Goal: Information Seeking & Learning: Learn about a topic

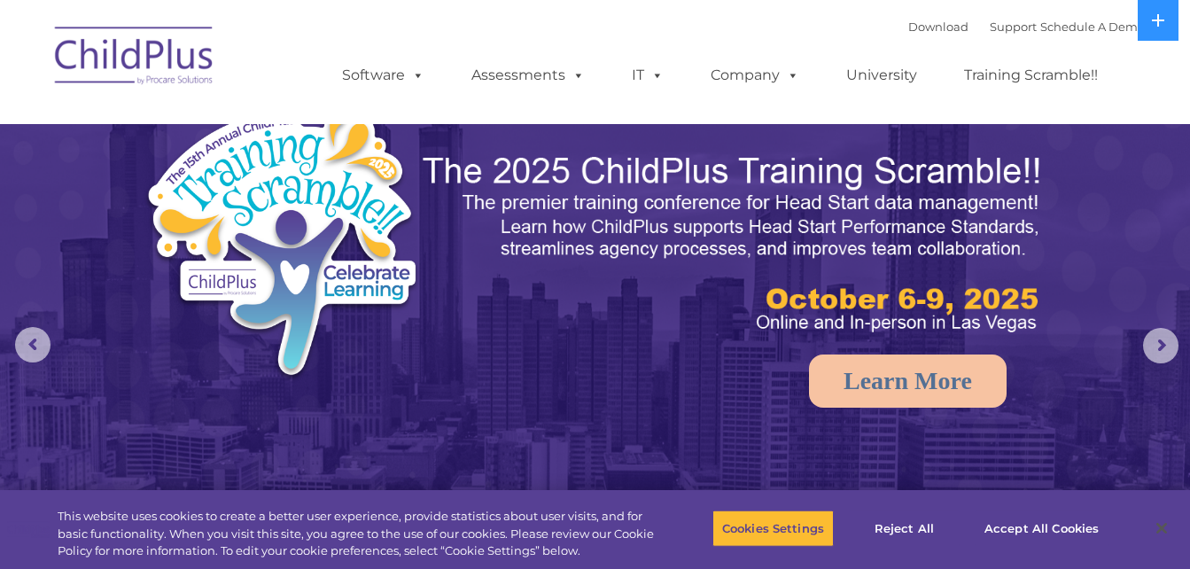
select select "MEDIUM"
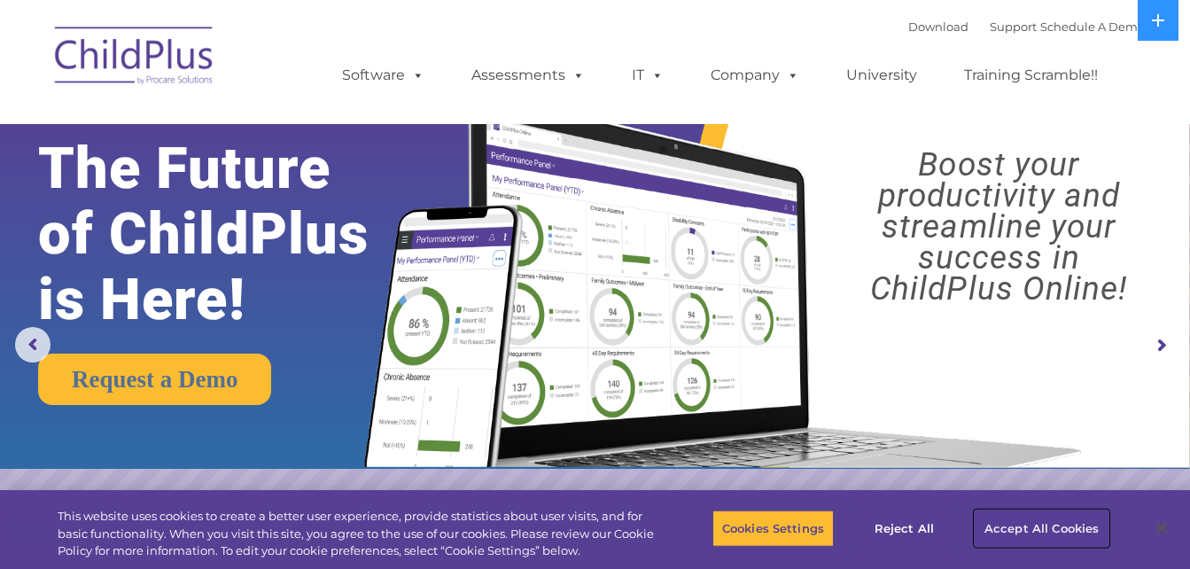
click at [1027, 536] on button "Accept All Cookies" at bounding box center [1042, 528] width 134 height 37
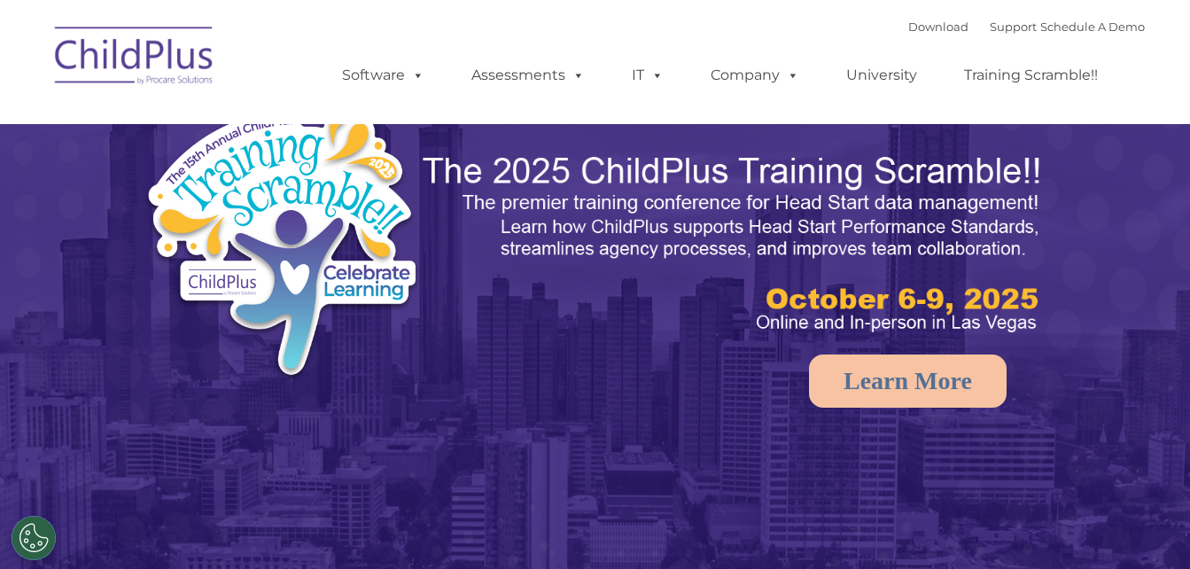
select select "MEDIUM"
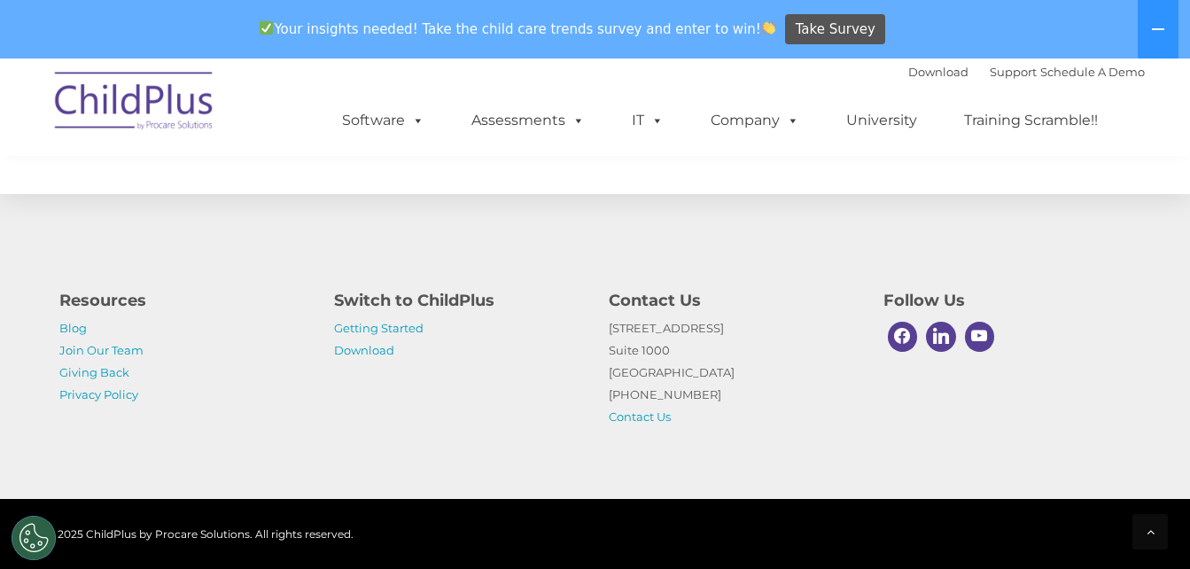
scroll to position [2132, 0]
click at [400, 331] on link "Getting Started" at bounding box center [379, 328] width 90 height 14
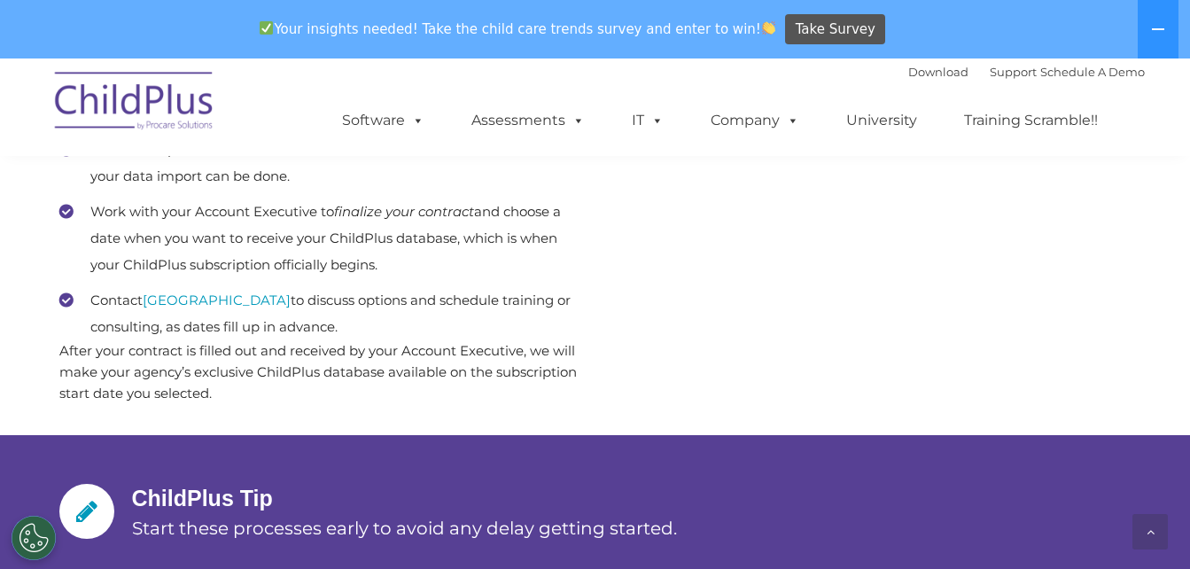
scroll to position [1084, 0]
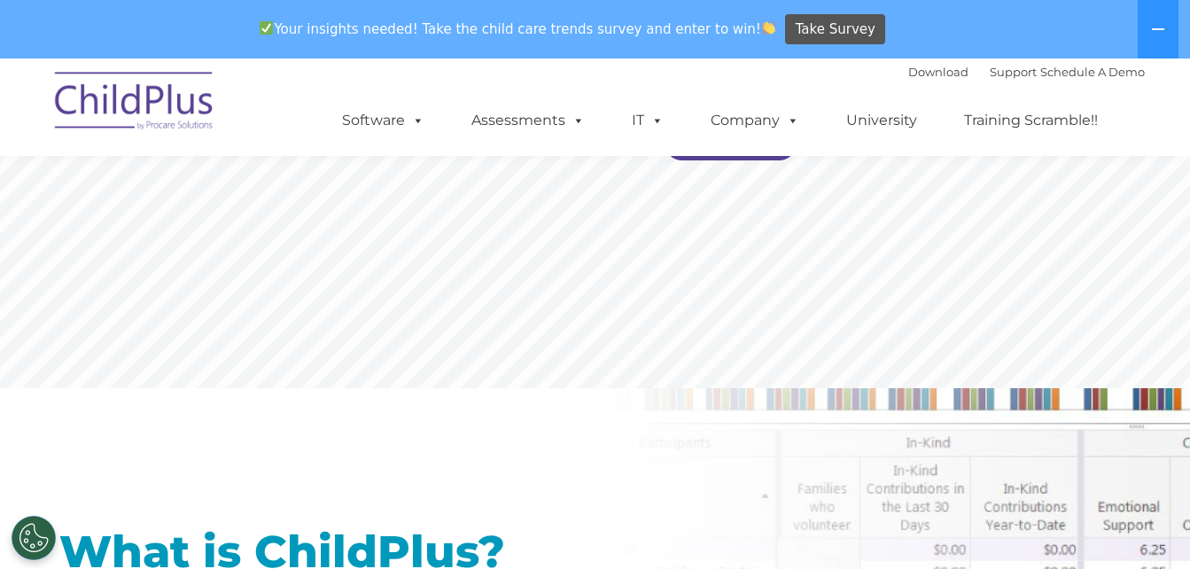
scroll to position [558, 0]
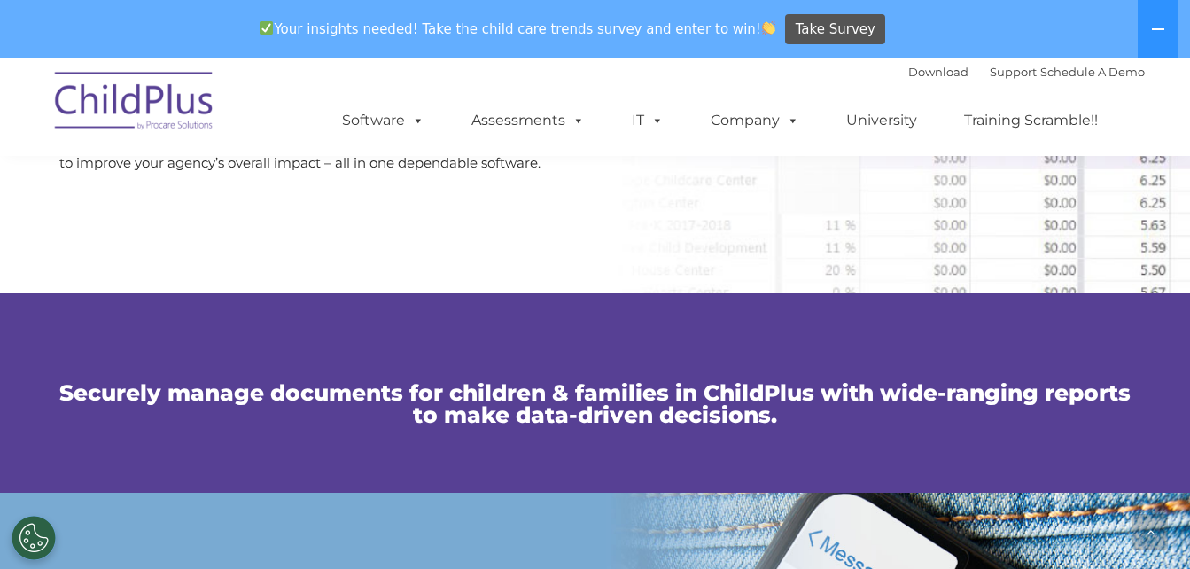
click at [511, 370] on div "Securely manage documents for children & families in ChildPlus with wide-rangin…" at bounding box center [595, 393] width 1099 height 129
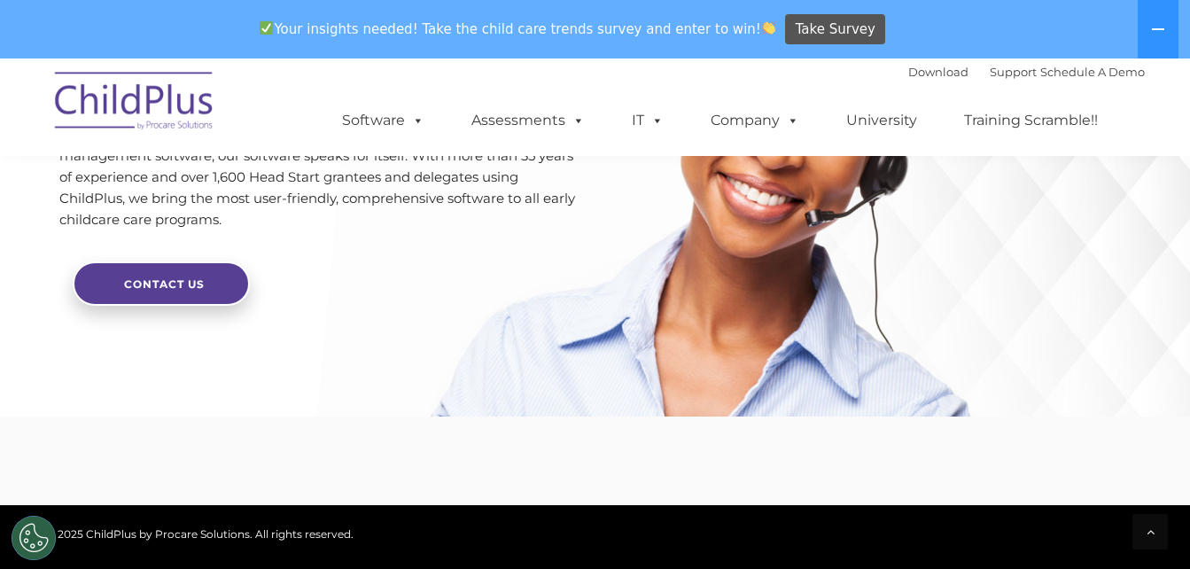
scroll to position [4168, 0]
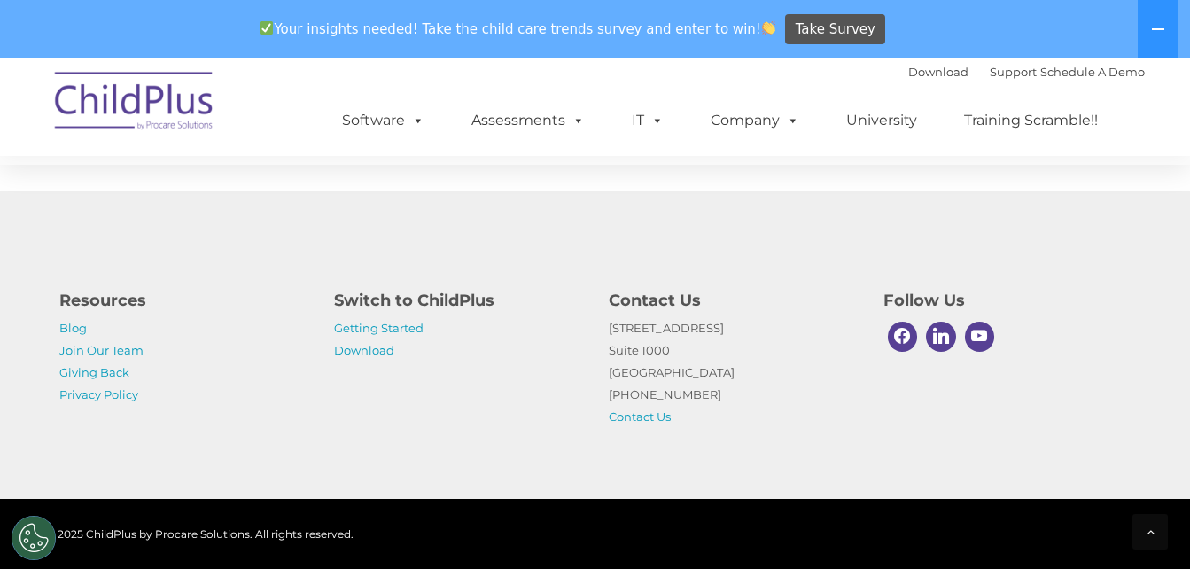
scroll to position [4507, 0]
click at [399, 331] on link "Getting Started" at bounding box center [379, 328] width 90 height 14
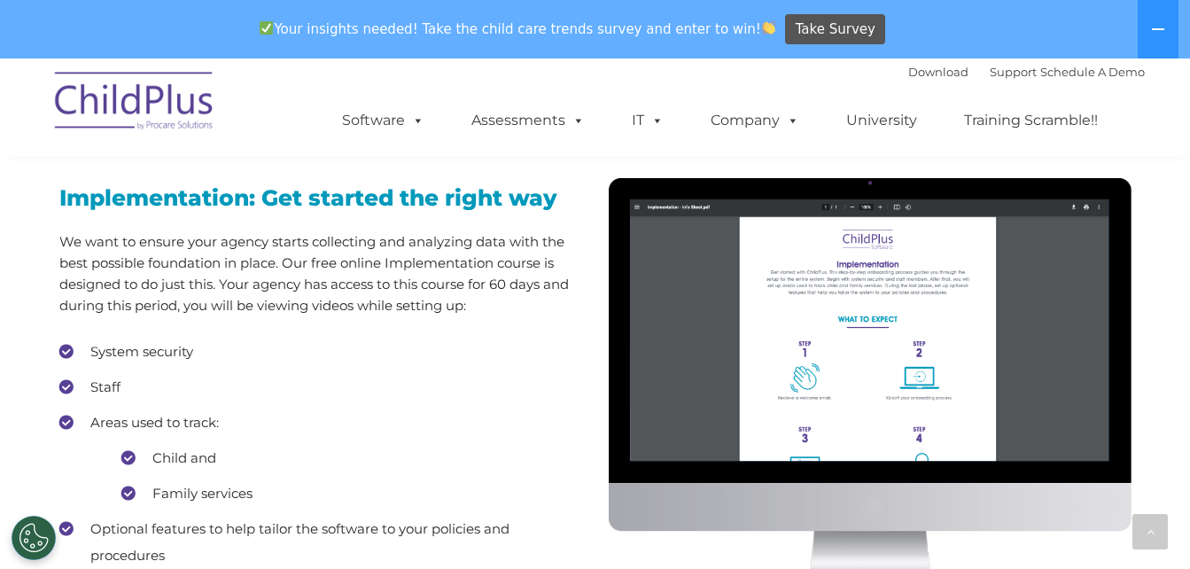
click at [504, 440] on li "Areas used to track: Child and Family services" at bounding box center [320, 457] width 523 height 97
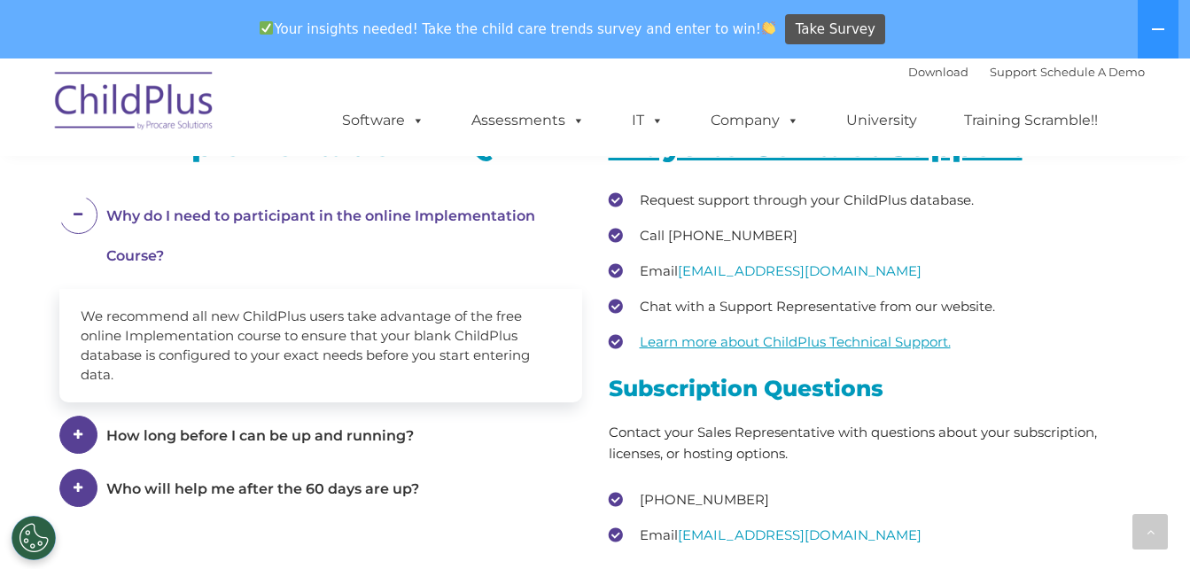
scroll to position [2411, 0]
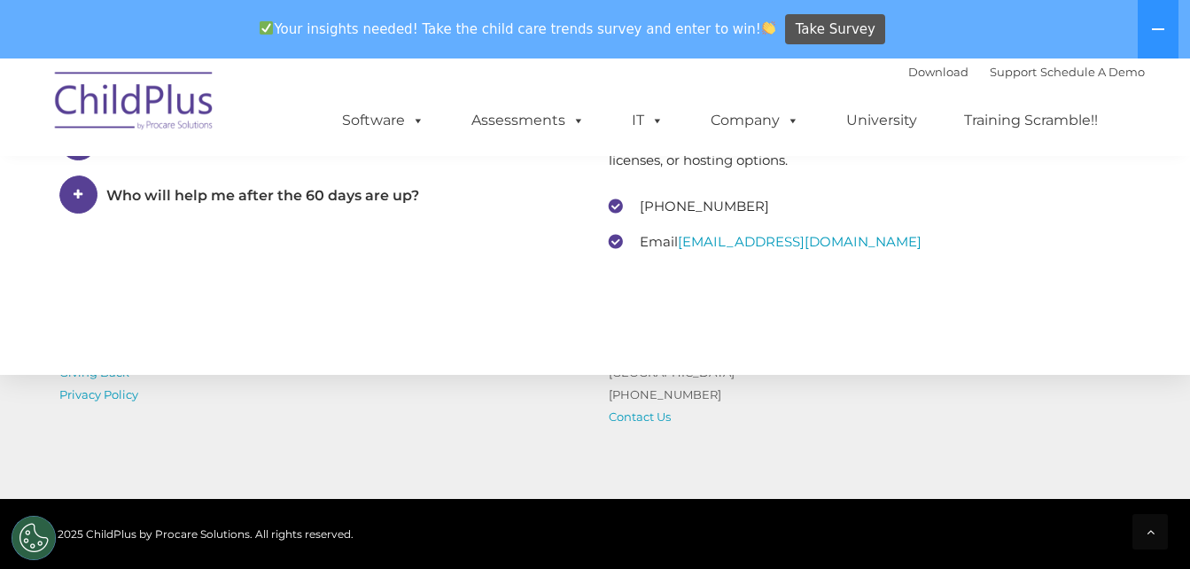
click at [533, 456] on div "Resources Blog Join Our Team Giving Back Privacy Policy Switch to ChildPlus Get…" at bounding box center [595, 345] width 1190 height 308
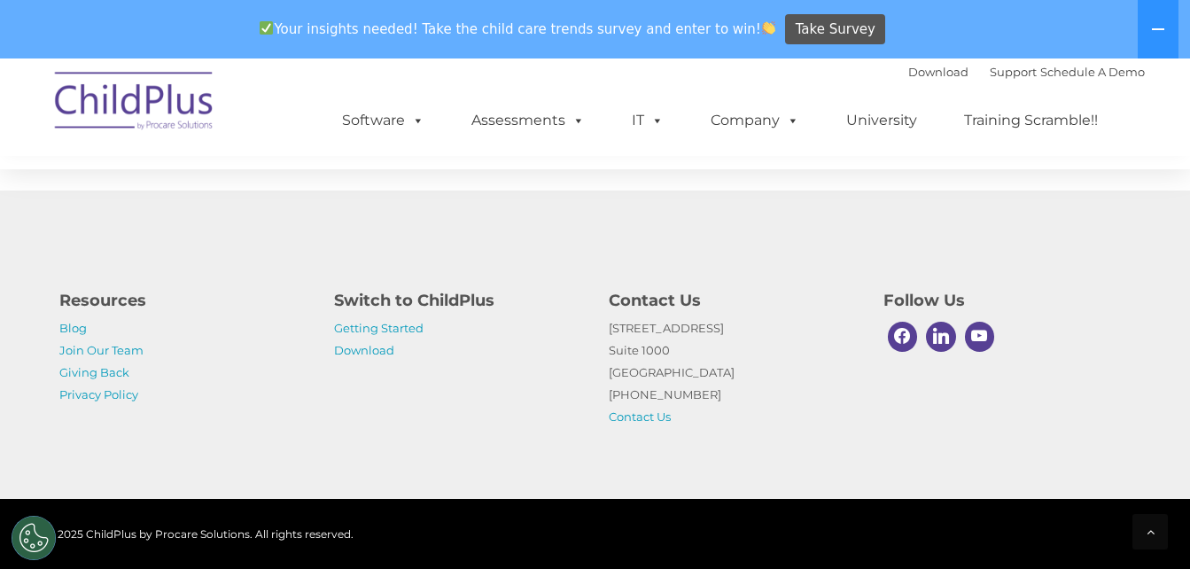
scroll to position [2935, 0]
